Goal: Check status: Check status

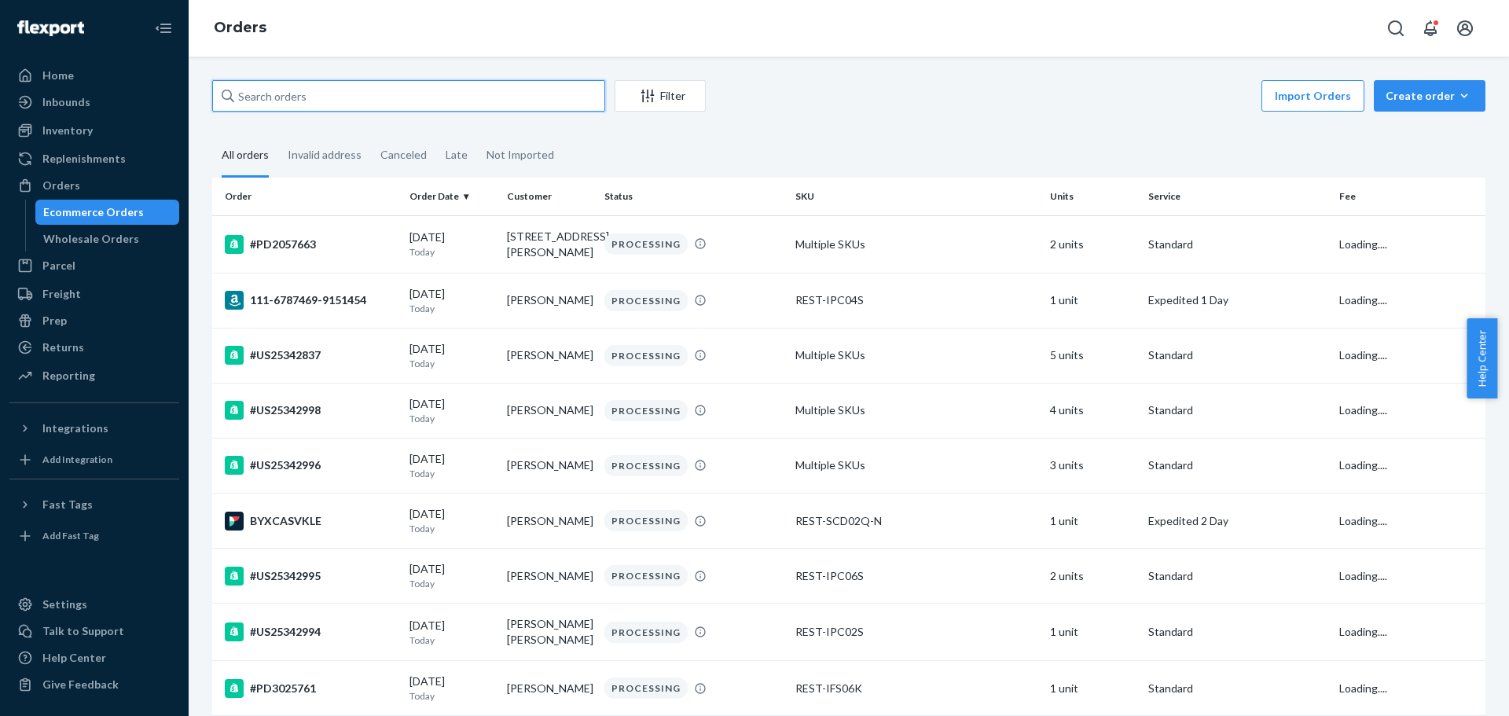
click at [317, 103] on input "text" at bounding box center [408, 95] width 393 height 31
paste input "113-9412842-4083426"
type input "113-9412842-4083426"
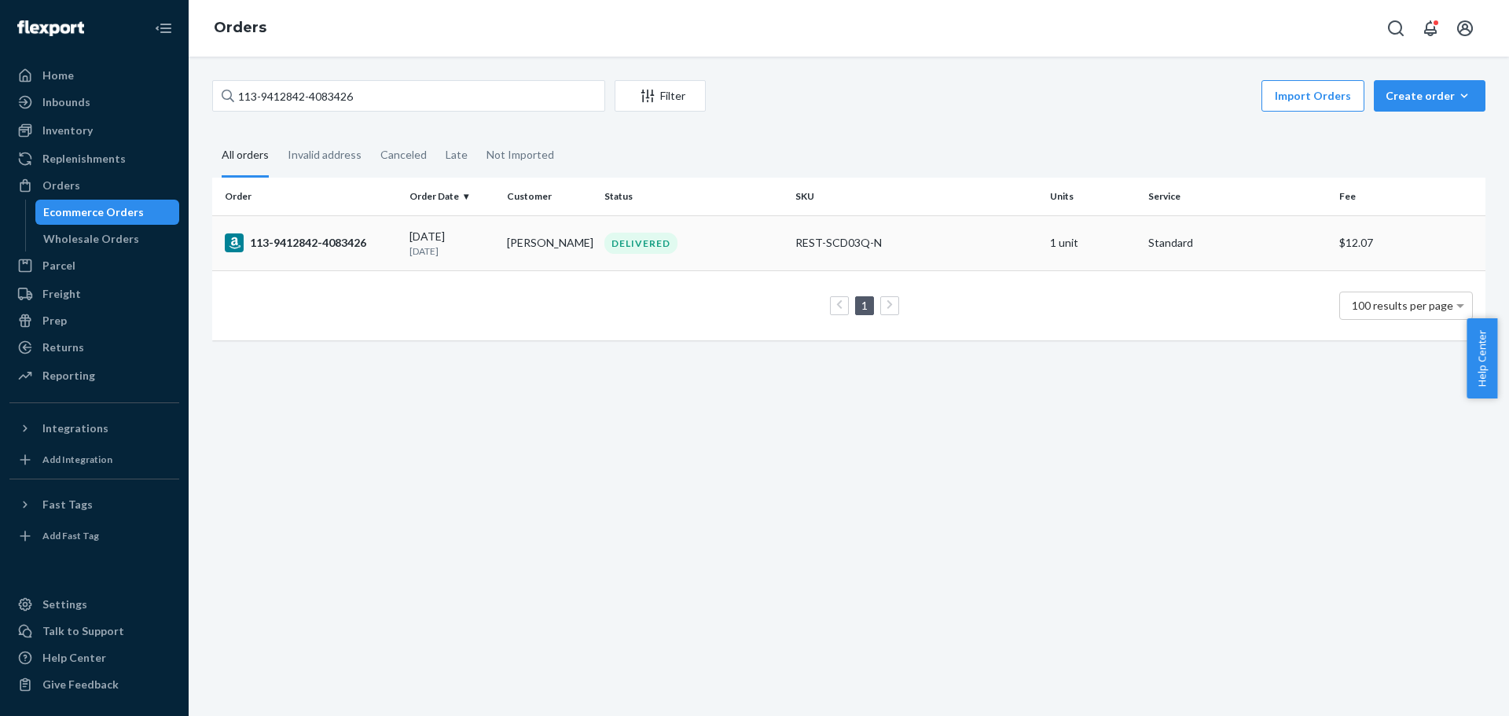
click at [314, 232] on td "113-9412842-4083426" at bounding box center [307, 242] width 191 height 55
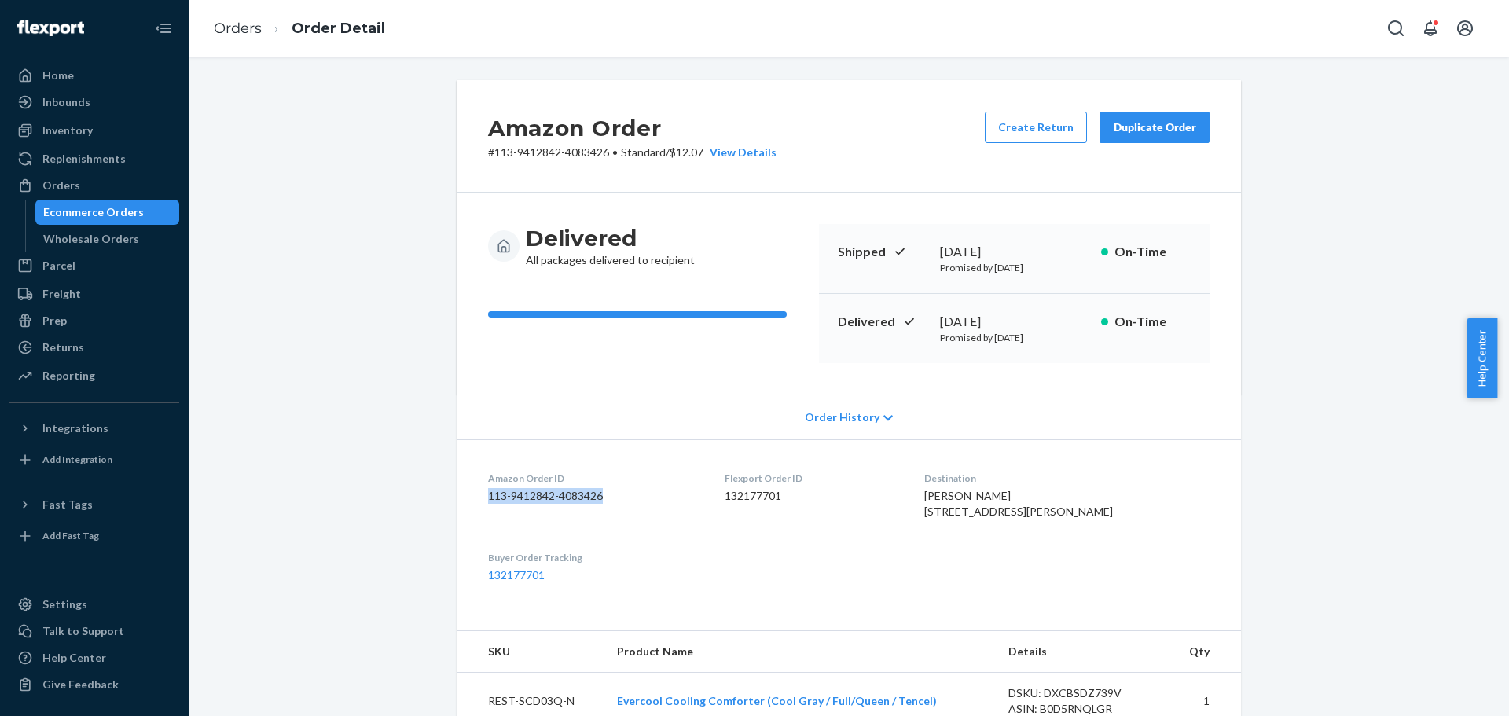
drag, startPoint x: 470, startPoint y: 501, endPoint x: 13, endPoint y: 673, distance: 488.7
click at [600, 505] on dl "Amazon Order ID 113-9412842-4083426 Flexport Order ID 132177701 Destination [PE…" at bounding box center [849, 526] width 784 height 175
copy dd "113-9412842-4083426"
click at [1338, 395] on div "Amazon Order # 113-9412842-4083426 • Standard / $12.07 View Details Create Retu…" at bounding box center [848, 589] width 1297 height 1019
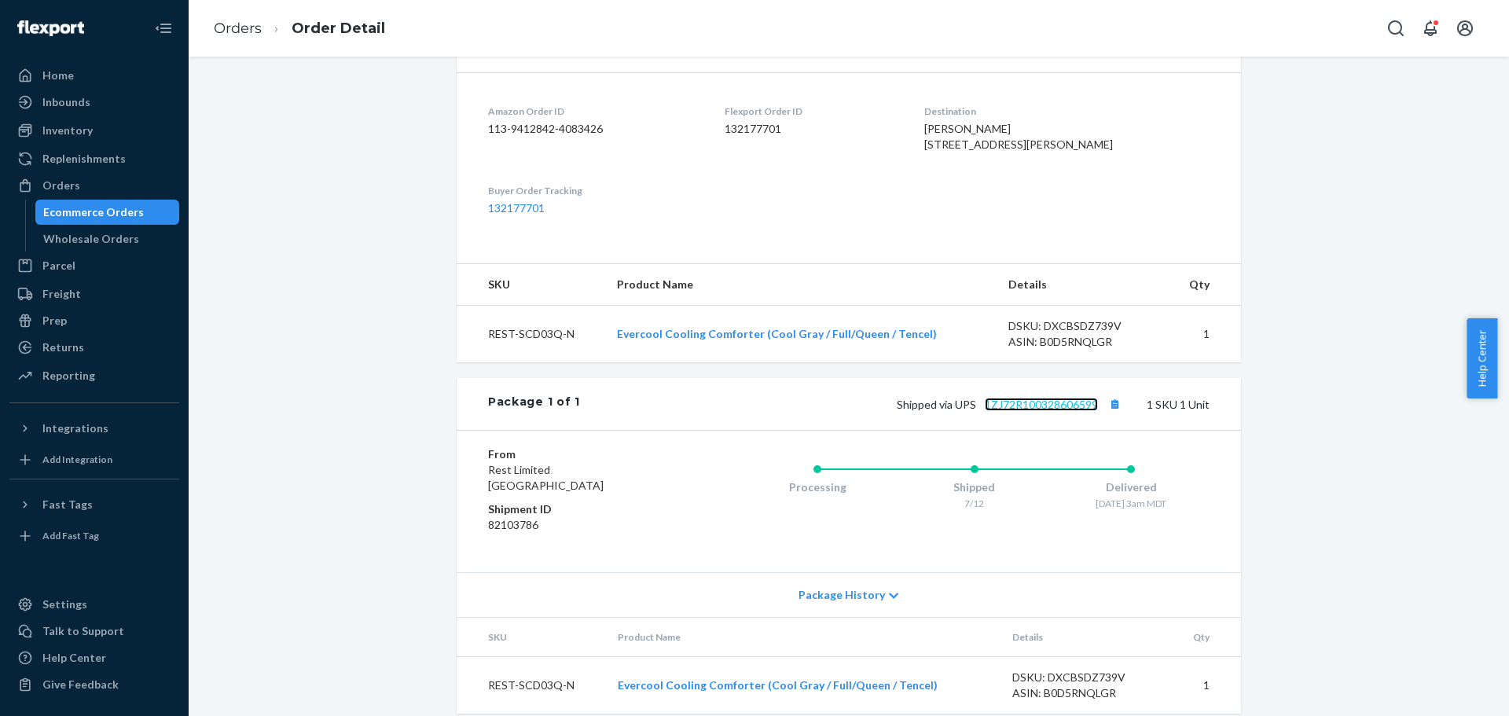
click at [1046, 411] on link "1ZJ72R100328606599" at bounding box center [1041, 404] width 113 height 13
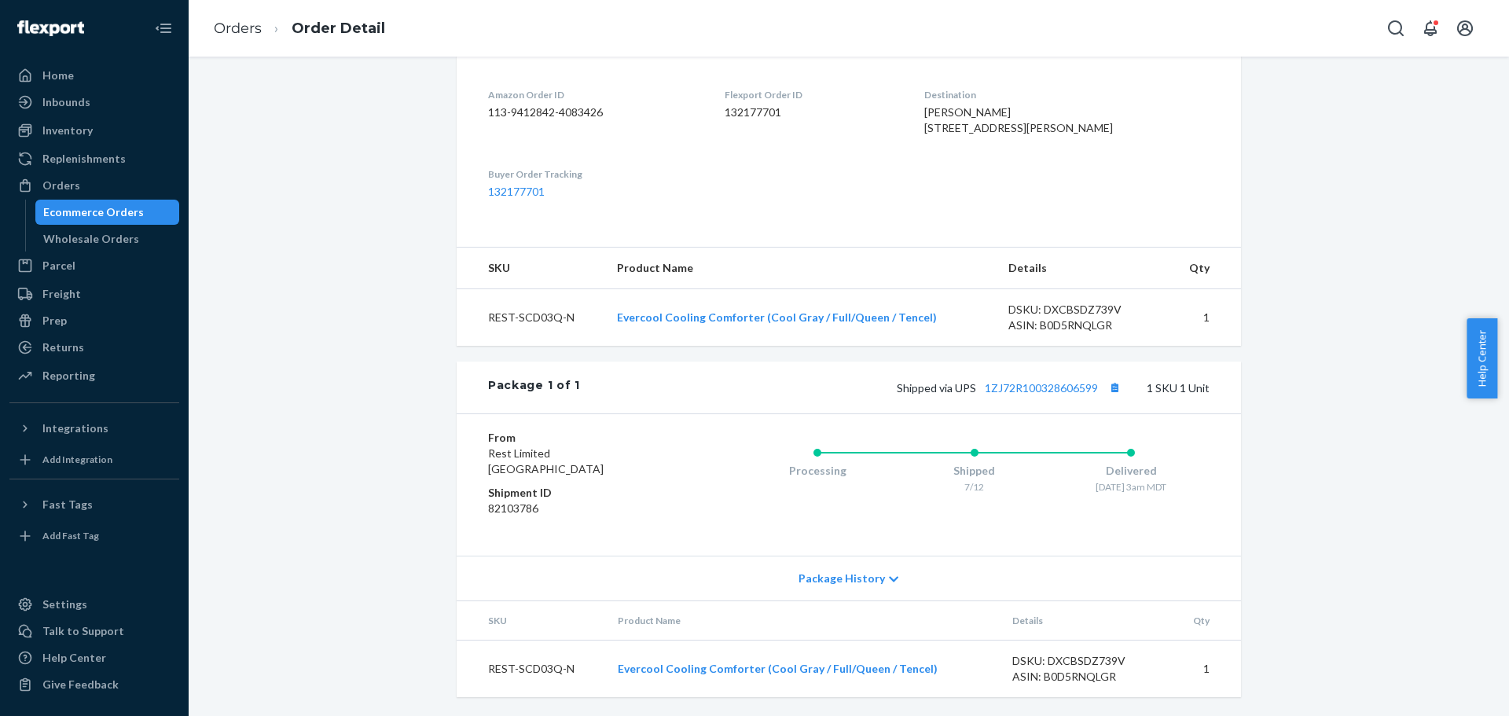
click at [390, 423] on div "Amazon Order # 113-9412842-4083426 • Standard / $12.07 View Details Create Retu…" at bounding box center [848, 206] width 1297 height 1019
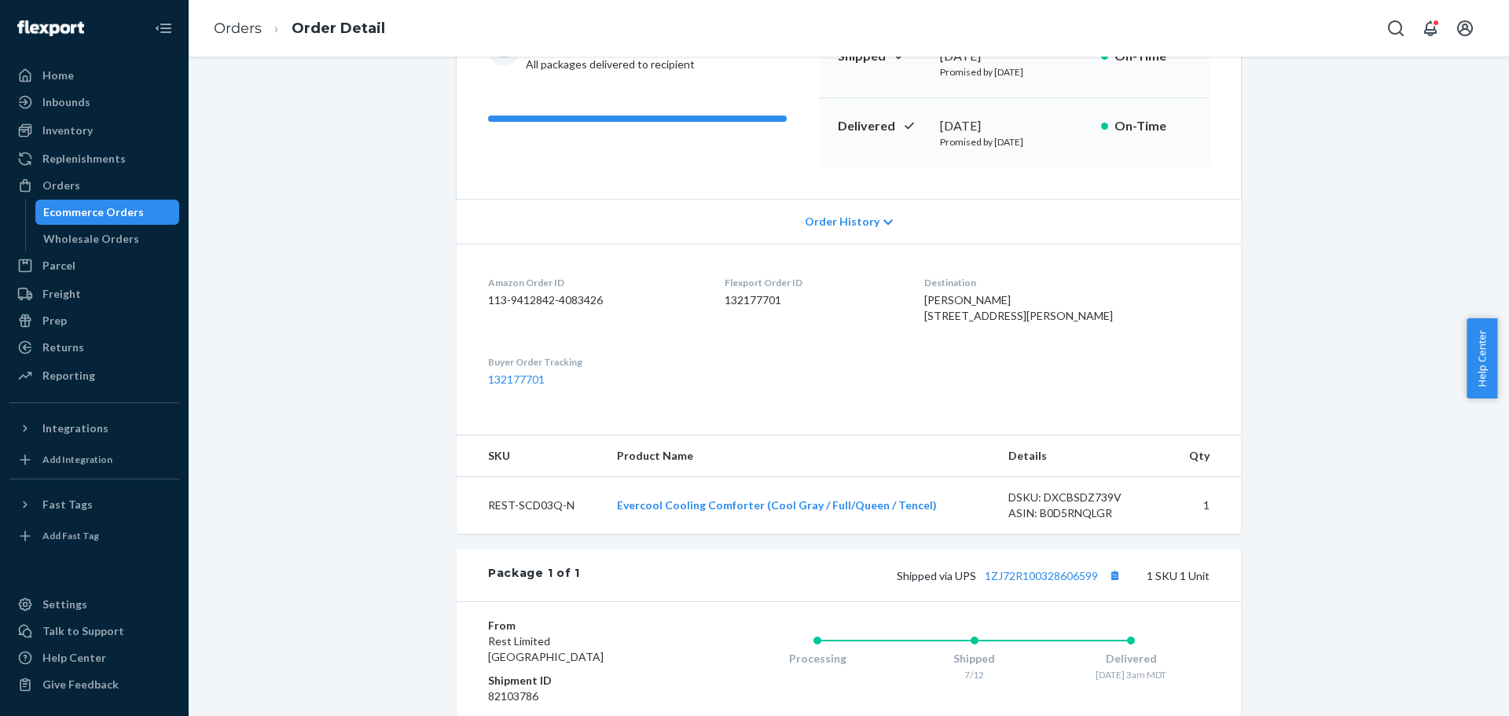
scroll to position [0, 0]
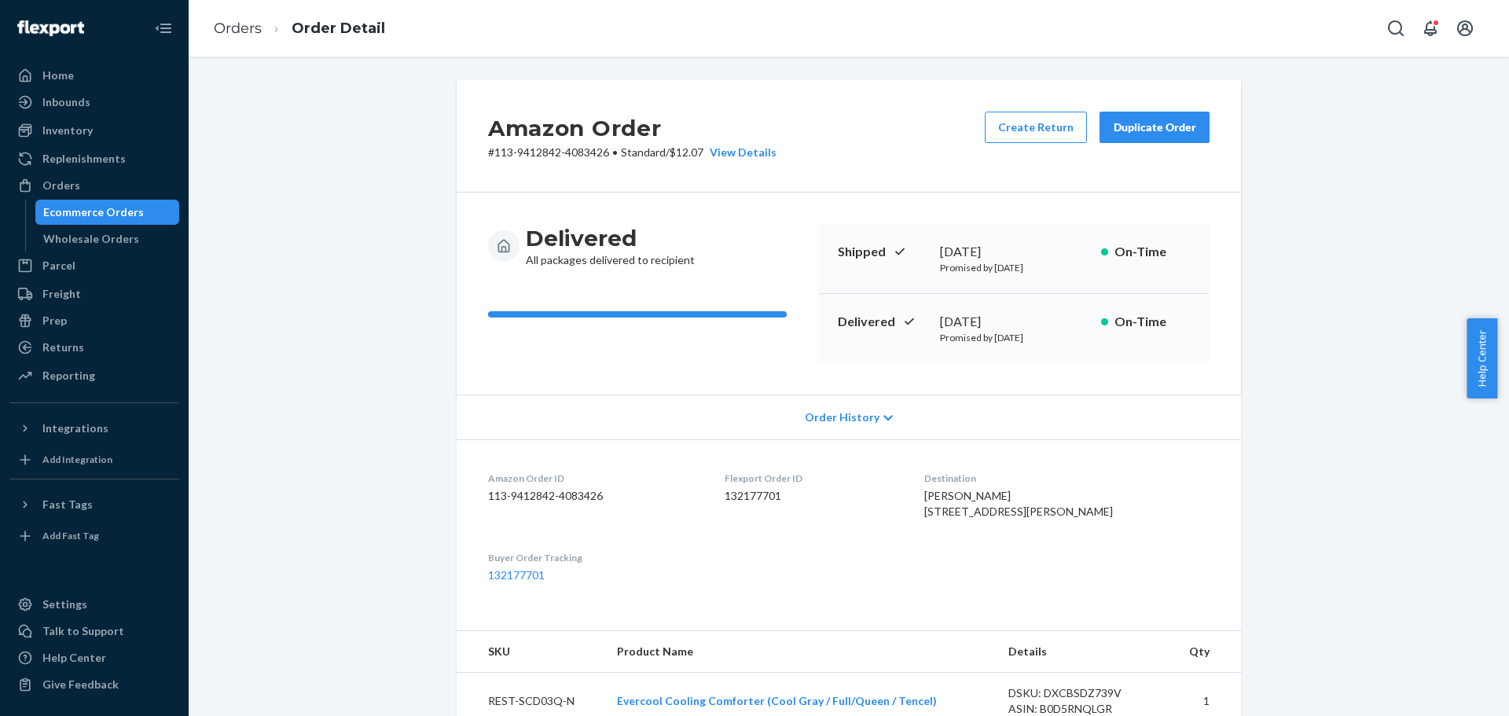
click at [1309, 479] on div "Amazon Order # 113-9412842-4083426 • Standard / $12.07 View Details Create Retu…" at bounding box center [848, 589] width 1297 height 1019
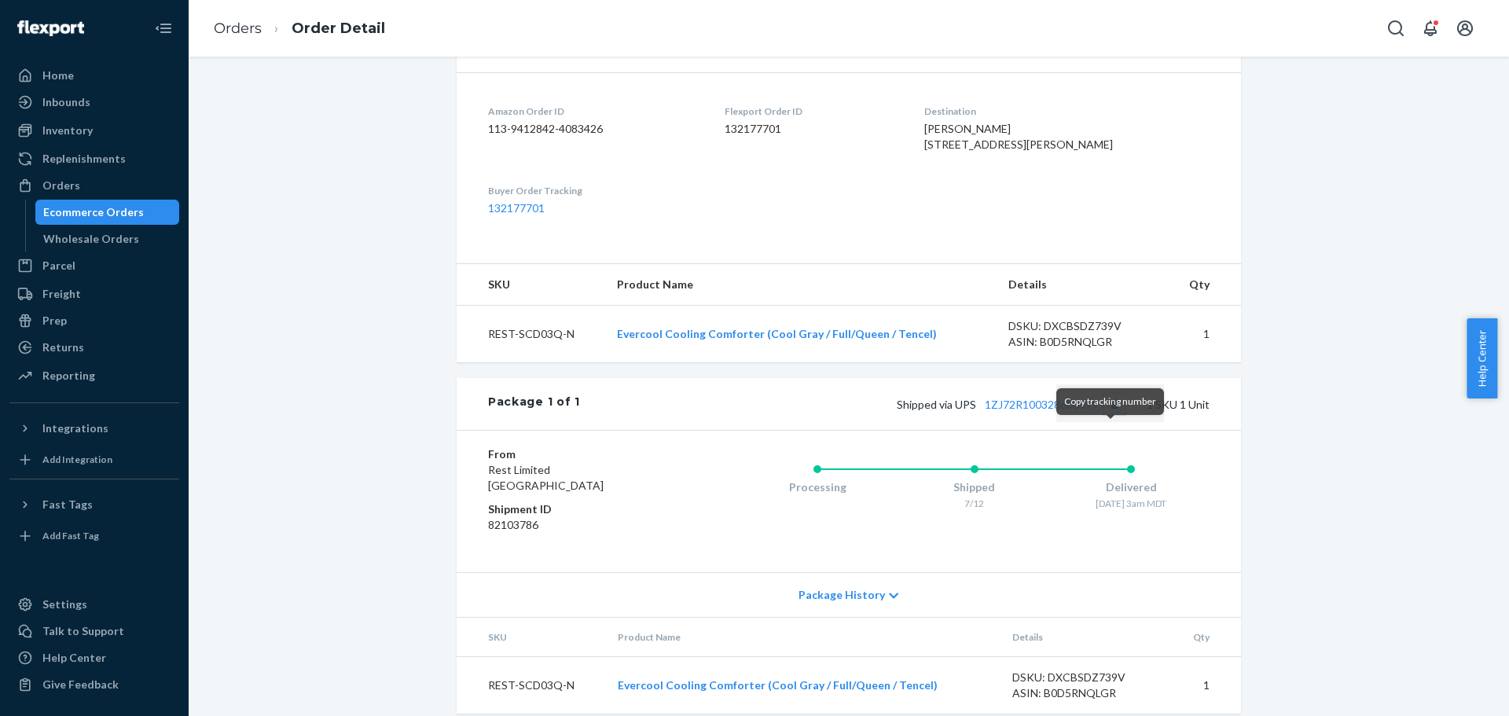
click at [1104, 414] on button "Copy tracking number" at bounding box center [1114, 404] width 20 height 20
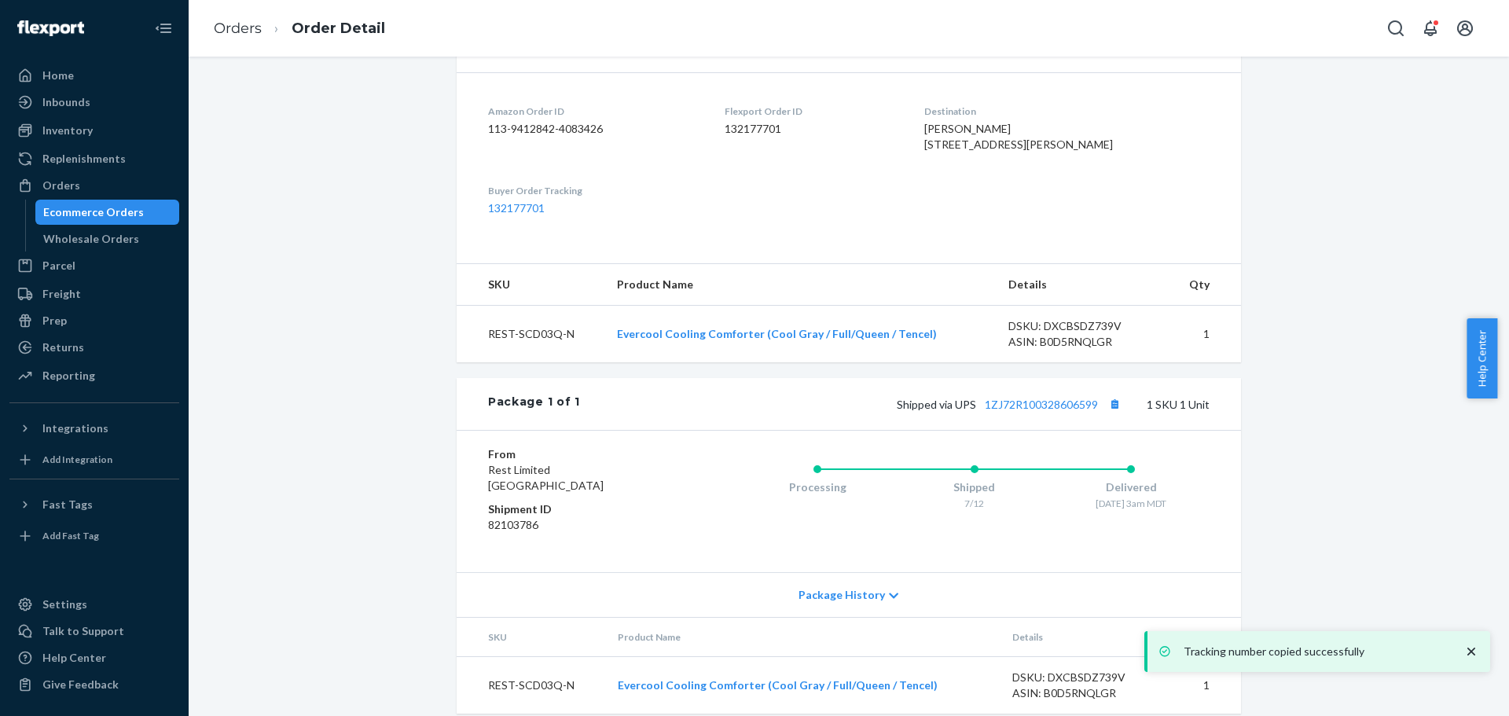
click at [1037, 151] on span "[PERSON_NAME] [STREET_ADDRESS][PERSON_NAME]" at bounding box center [1018, 136] width 189 height 29
copy span "84010"
